Goal: Find specific page/section: Find specific page/section

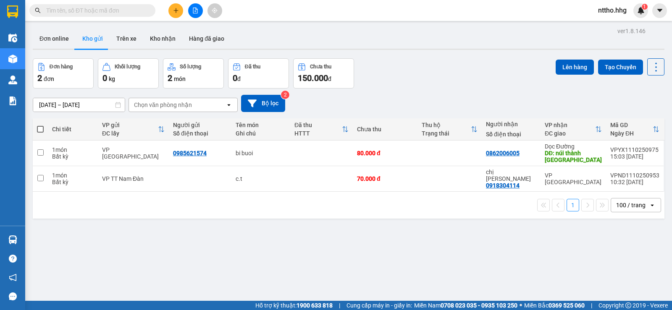
click at [664, 67] on main "ver 1.8.146 Đơn online Kho gửi Trên xe Kho nhận Hàng đã giao Đơn hàng 2 đơn Khố…" at bounding box center [336, 150] width 672 height 301
click at [650, 68] on icon at bounding box center [656, 67] width 12 height 12
click at [628, 118] on span "Làm mới" at bounding box center [637, 120] width 23 height 8
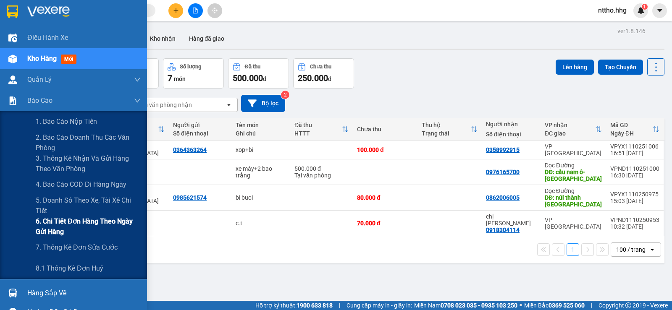
click at [42, 228] on span "6. Chi tiết đơn hàng theo ngày gửi hàng" at bounding box center [88, 226] width 105 height 21
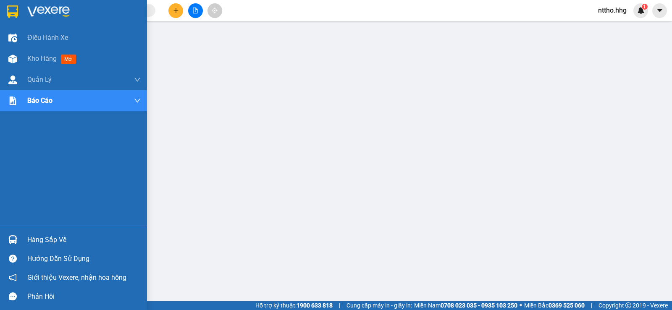
click at [14, 13] on img at bounding box center [12, 11] width 11 height 13
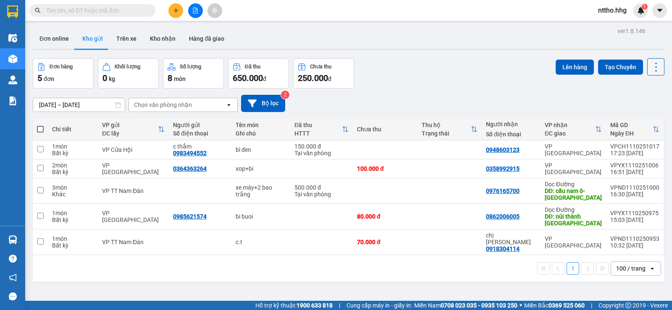
click at [651, 61] on icon at bounding box center [656, 67] width 12 height 12
click at [628, 119] on span "Làm mới" at bounding box center [637, 120] width 23 height 8
